Goal: Check status: Check status

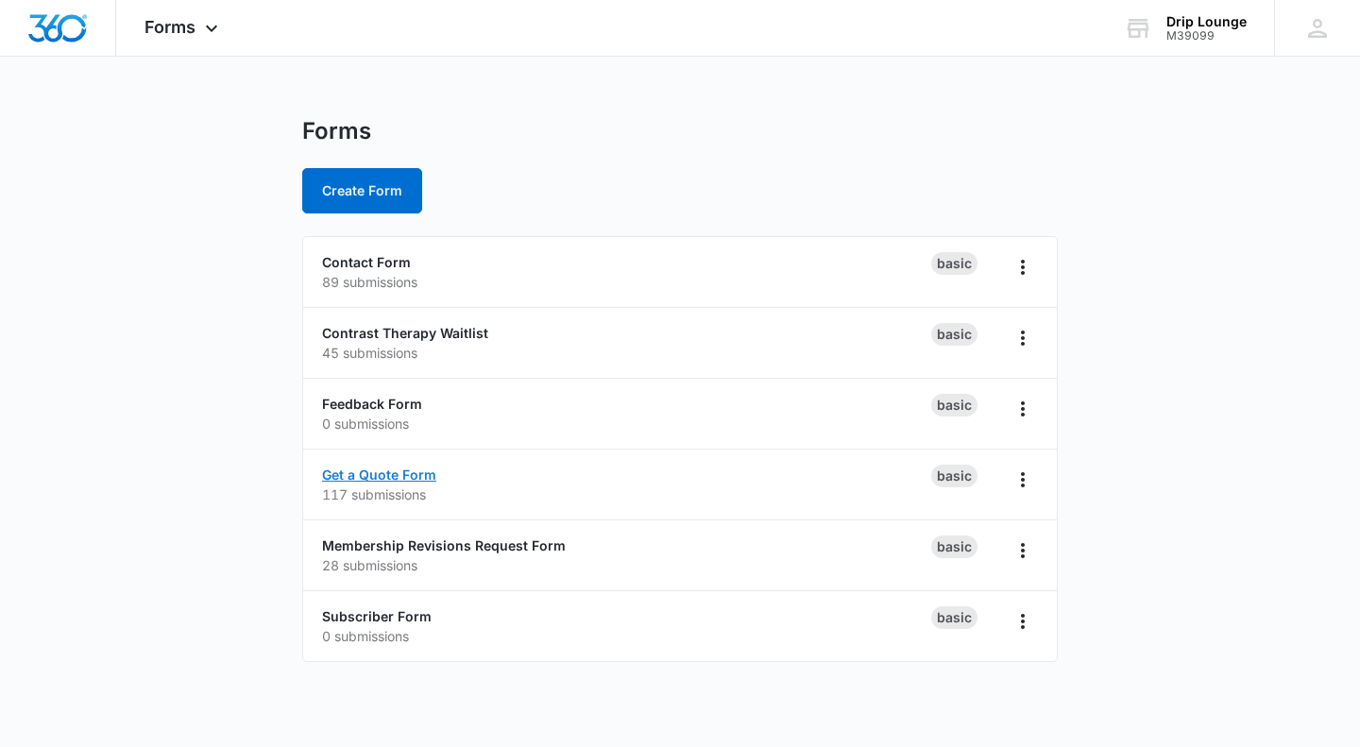
click at [367, 474] on link "Get a Quote Form" at bounding box center [379, 475] width 114 height 16
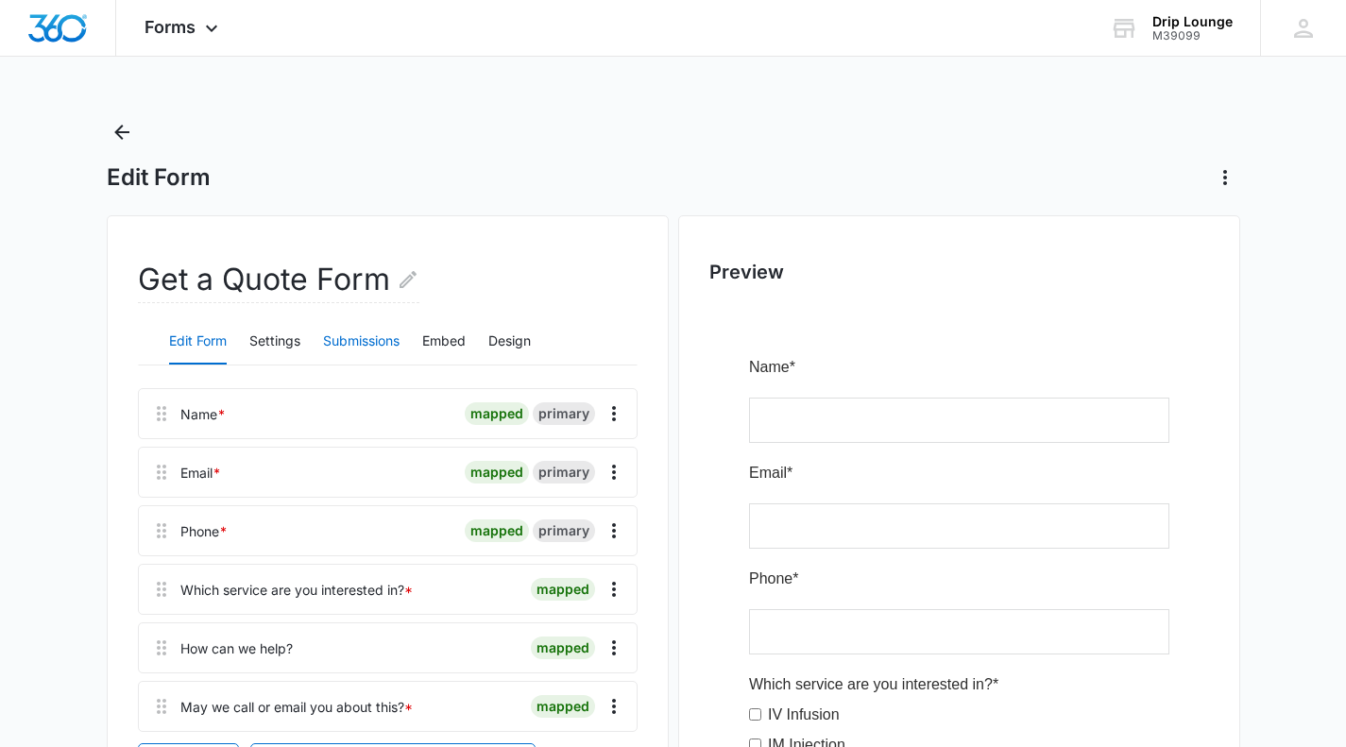
click at [369, 342] on button "Submissions" at bounding box center [361, 341] width 77 height 45
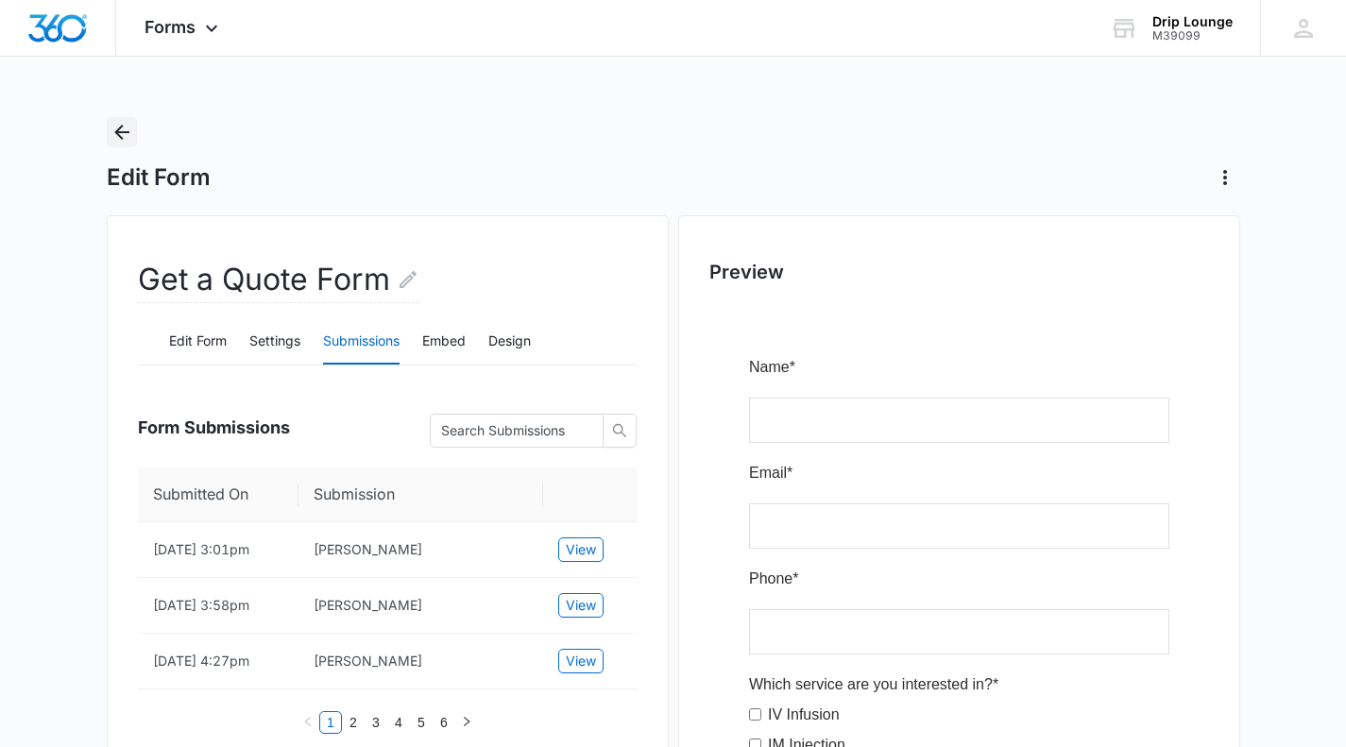
click at [119, 132] on icon "Back" at bounding box center [121, 132] width 15 height 15
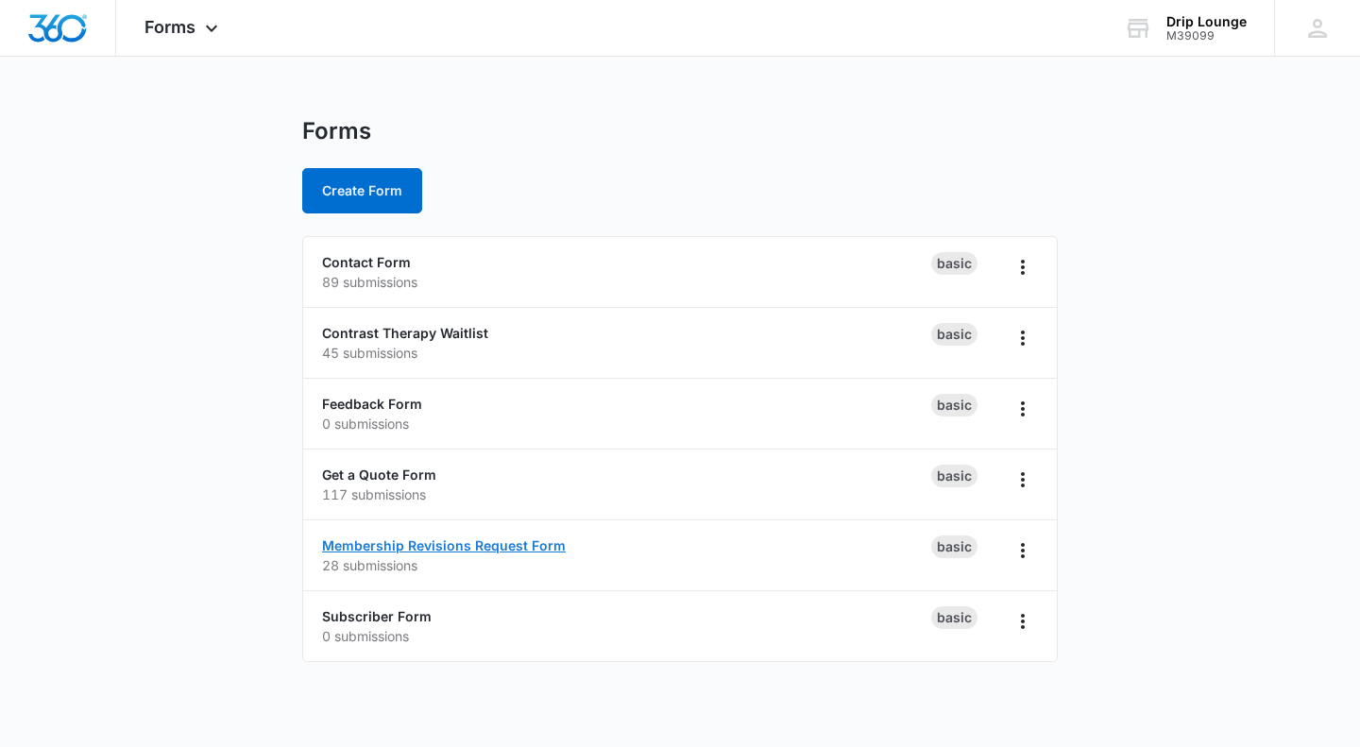
click at [426, 545] on link "Membership Revisions Request Form" at bounding box center [444, 545] width 244 height 16
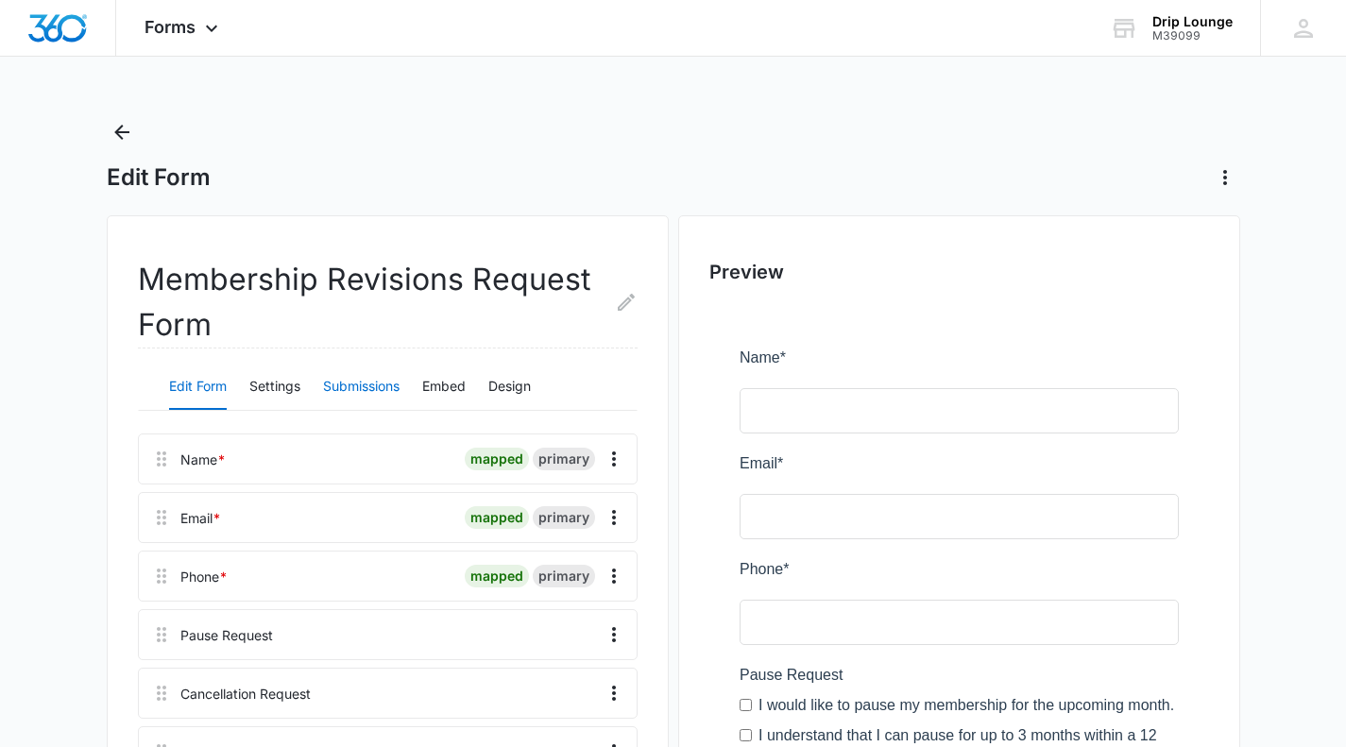
click at [376, 387] on button "Submissions" at bounding box center [361, 387] width 77 height 45
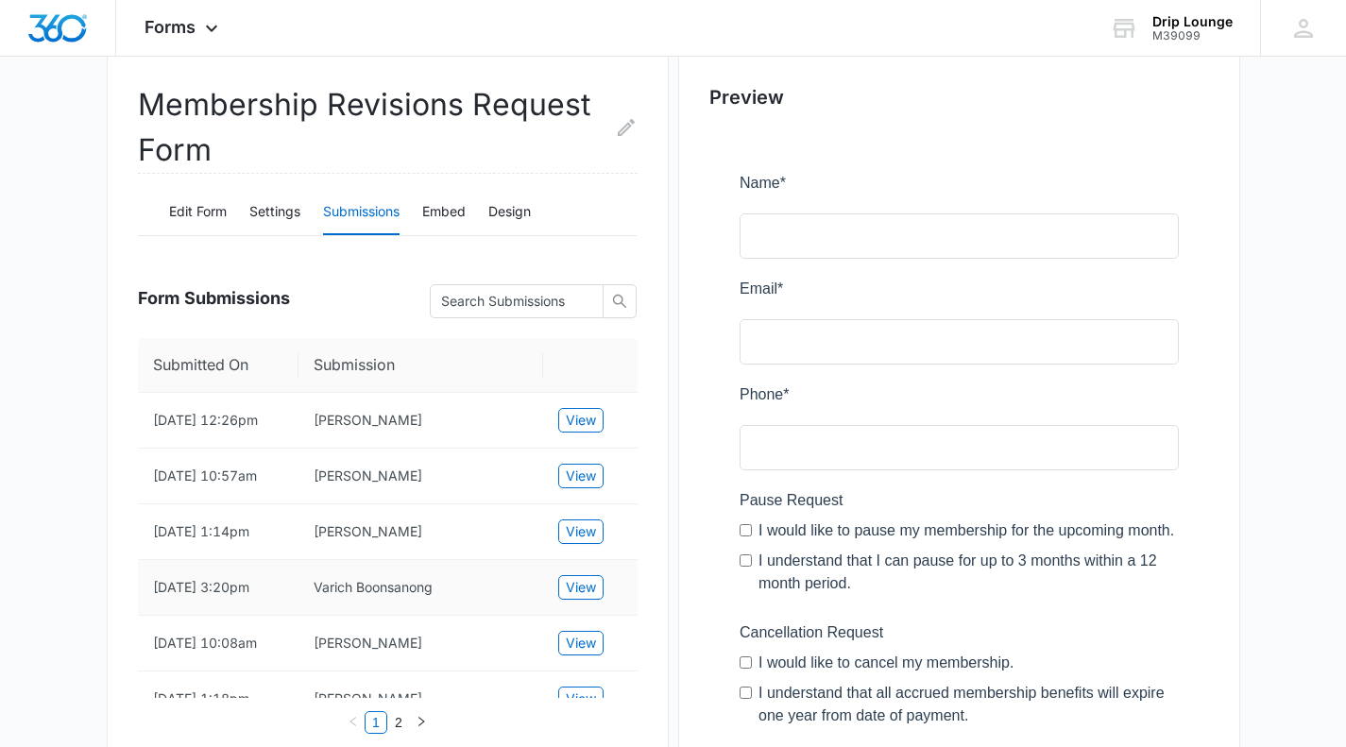
scroll to position [173, 0]
